Goal: Navigation & Orientation: Find specific page/section

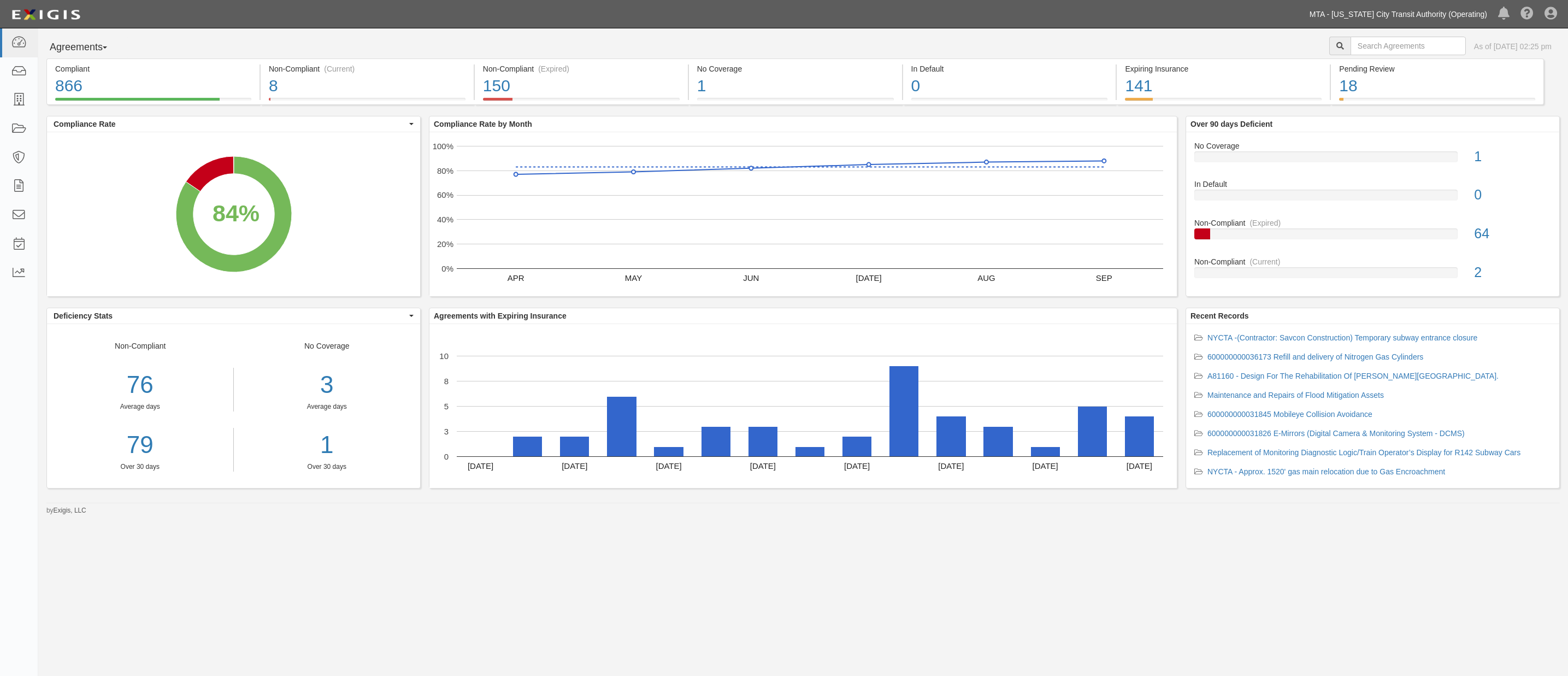
click at [1438, 14] on link "MTA - [US_STATE] City Transit Authority (Operating)" at bounding box center [1399, 15] width 189 height 22
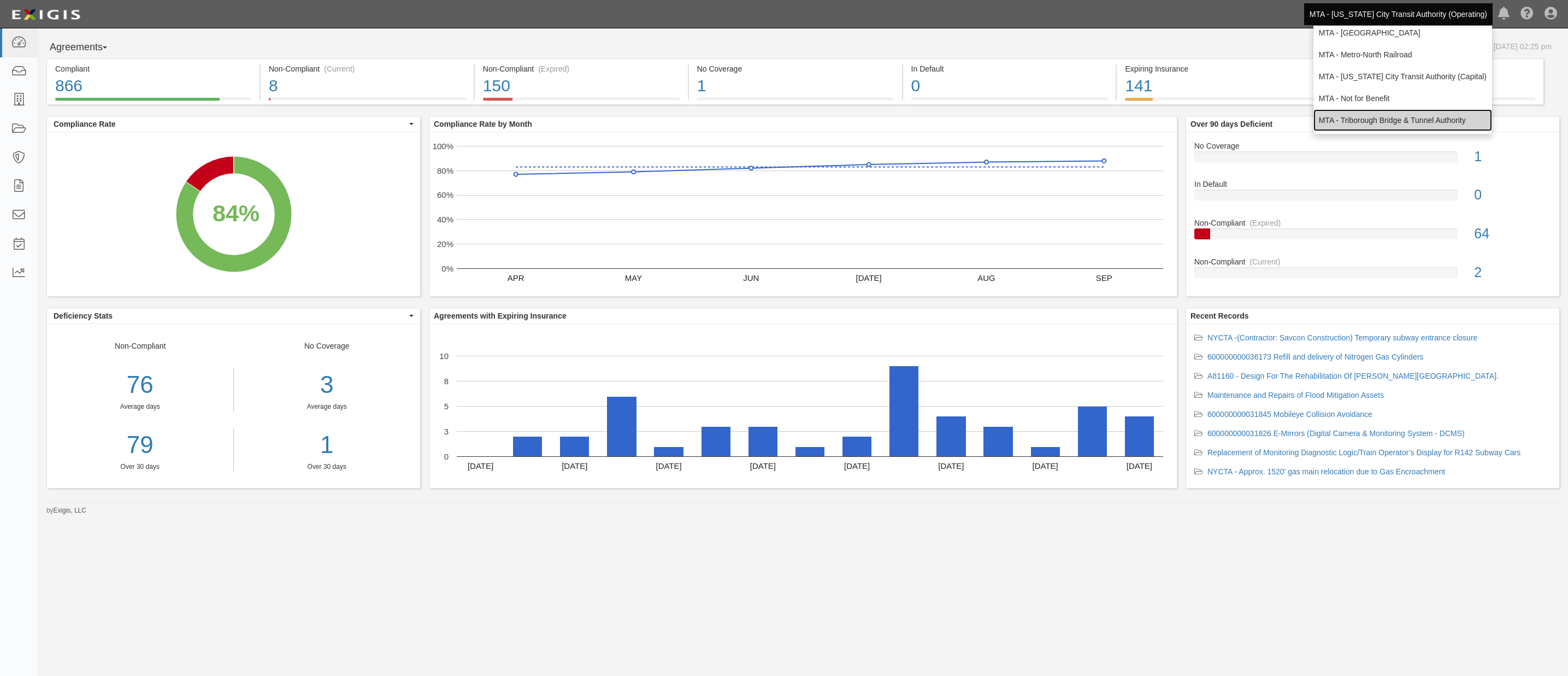
click at [1385, 110] on link "MTA - Triborough Bridge & Tunnel Authority" at bounding box center [1402, 120] width 179 height 22
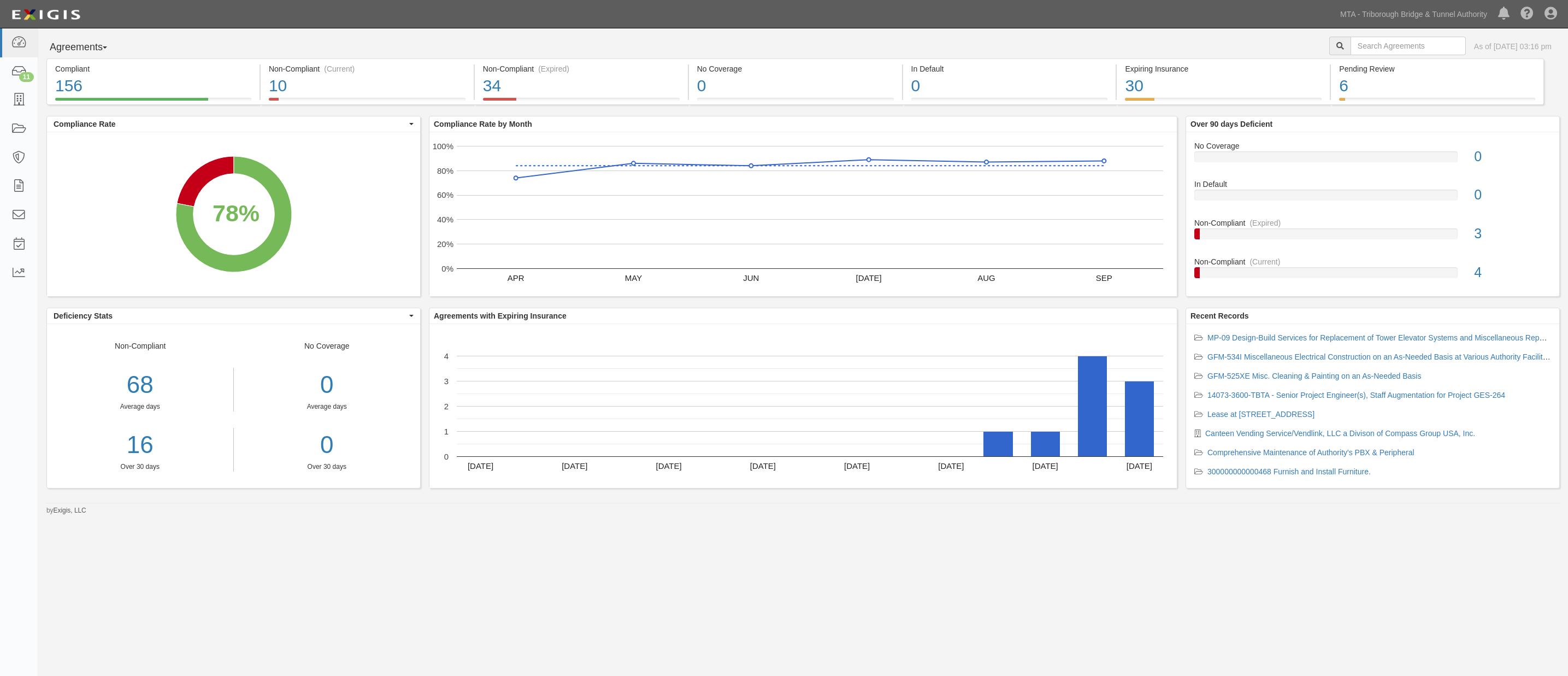
click at [1486, 135] on div "No Coverage < 1% (0 out of 200 agreements) 0 In Default < 1% (0 out of 200 agre…" at bounding box center [1373, 214] width 373 height 164
click at [1442, 8] on link "MTA - Triborough Bridge & Tunnel Authority" at bounding box center [1413, 15] width 157 height 22
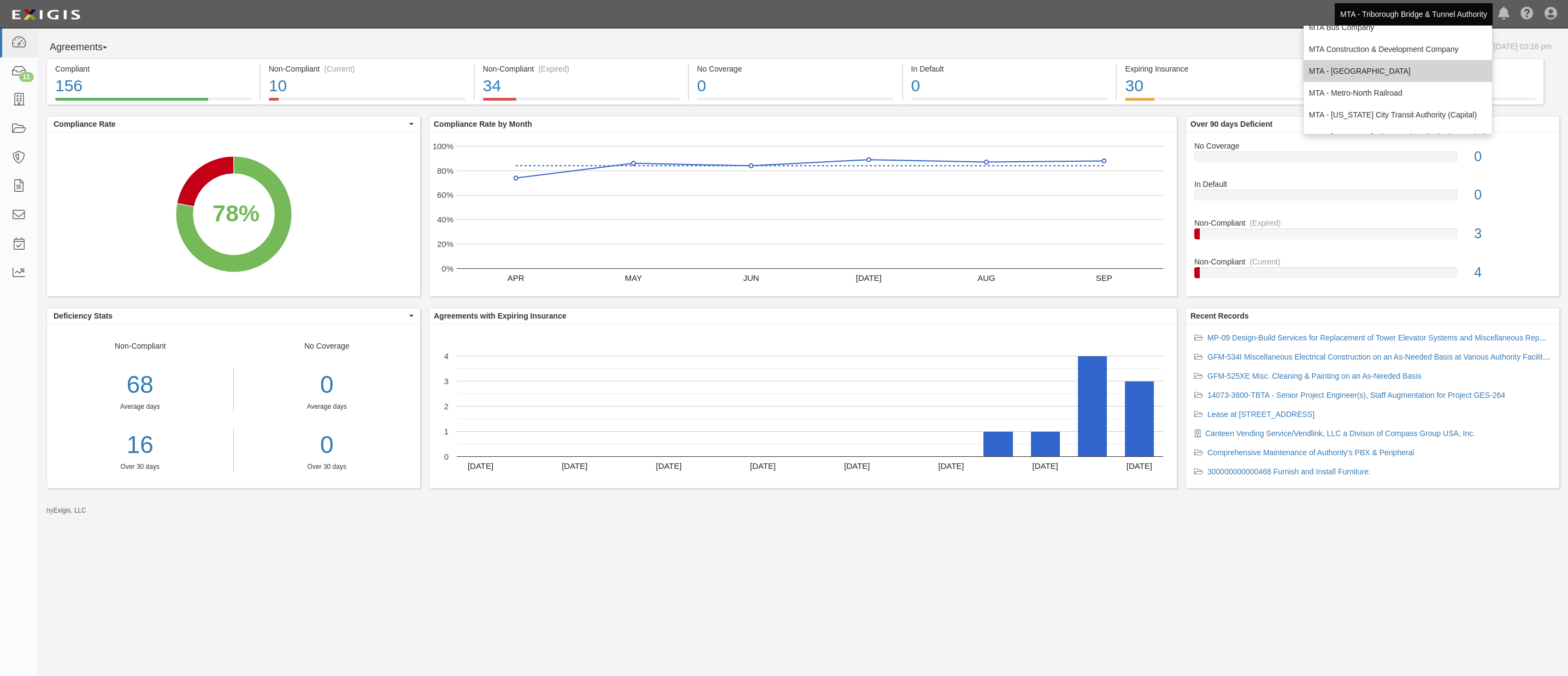
scroll to position [60, 0]
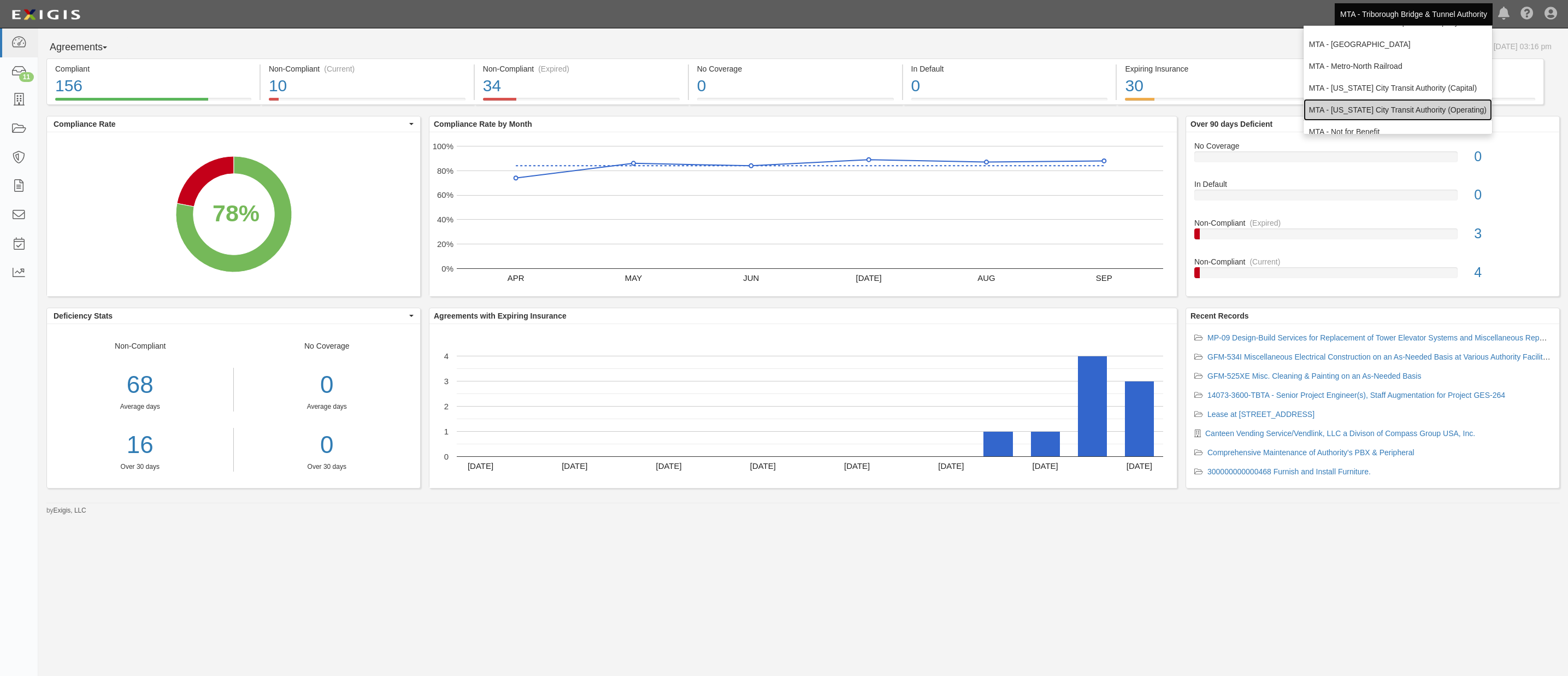
click at [1386, 106] on link "MTA - [US_STATE] City Transit Authority (Operating)" at bounding box center [1398, 110] width 189 height 22
